Goal: Find specific page/section: Find specific page/section

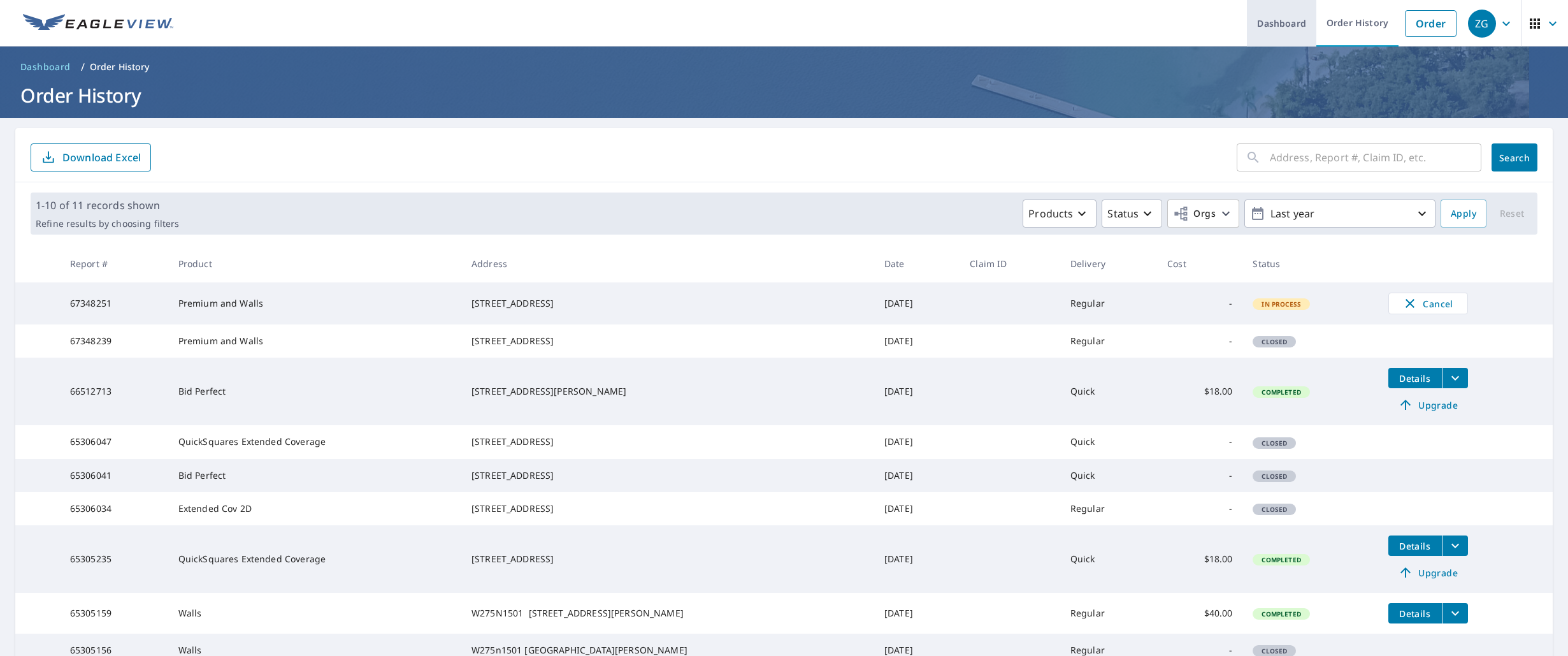
click at [1281, 22] on link "Dashboard" at bounding box center [1281, 23] width 69 height 46
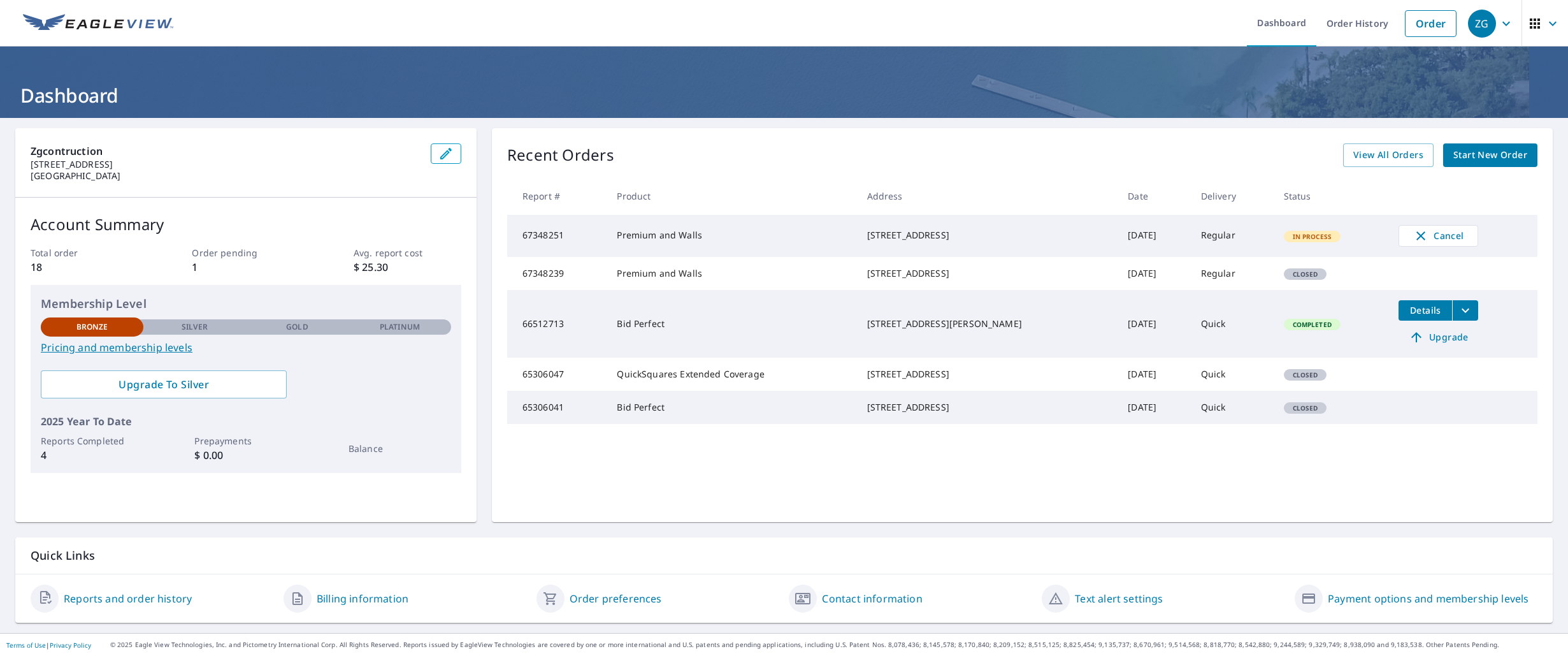
click at [118, 602] on link "Reports and order history" at bounding box center [127, 598] width 128 height 16
